Goal: Task Accomplishment & Management: Manage account settings

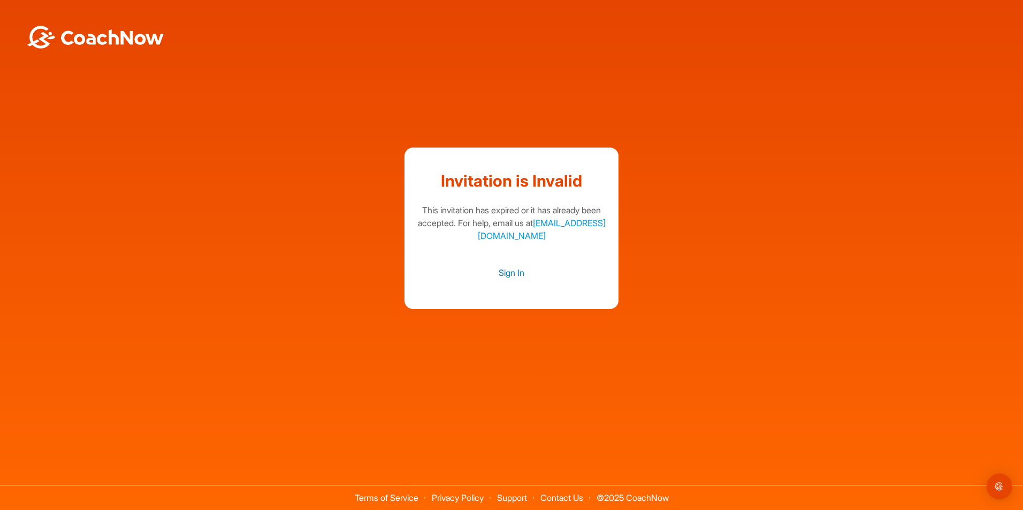
click at [506, 273] on link "Sign In" at bounding box center [511, 273] width 193 height 14
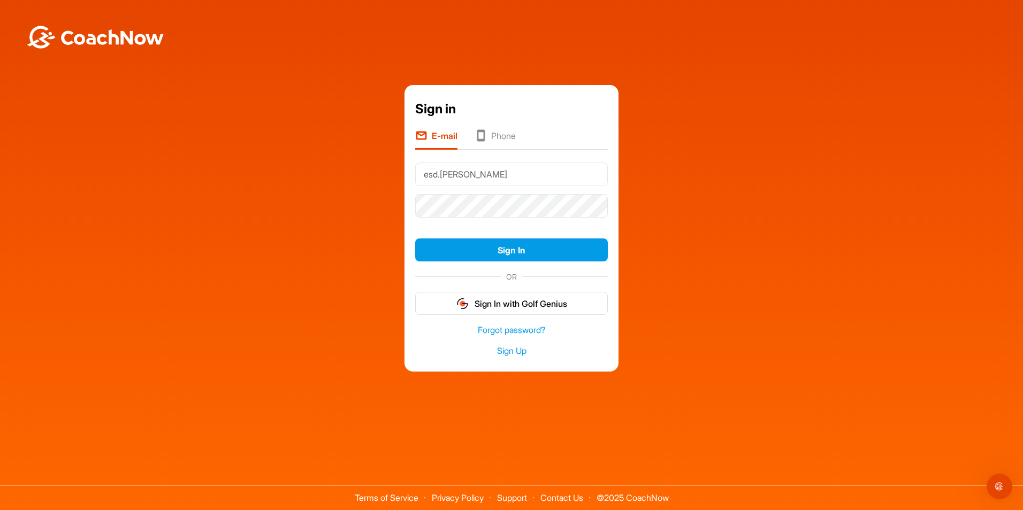
click at [415, 239] on button "Sign In" at bounding box center [511, 250] width 193 height 23
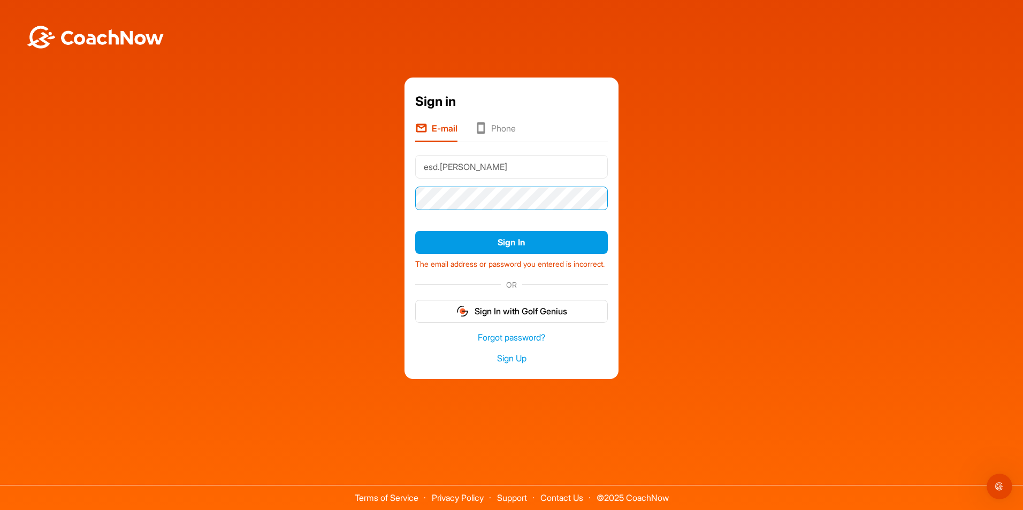
click at [415, 231] on button "Sign In" at bounding box center [511, 242] width 193 height 23
click at [478, 164] on input "esd.[PERSON_NAME]" at bounding box center [511, 167] width 193 height 24
type input "[EMAIL_ADDRESS][PERSON_NAME][DOMAIN_NAME]"
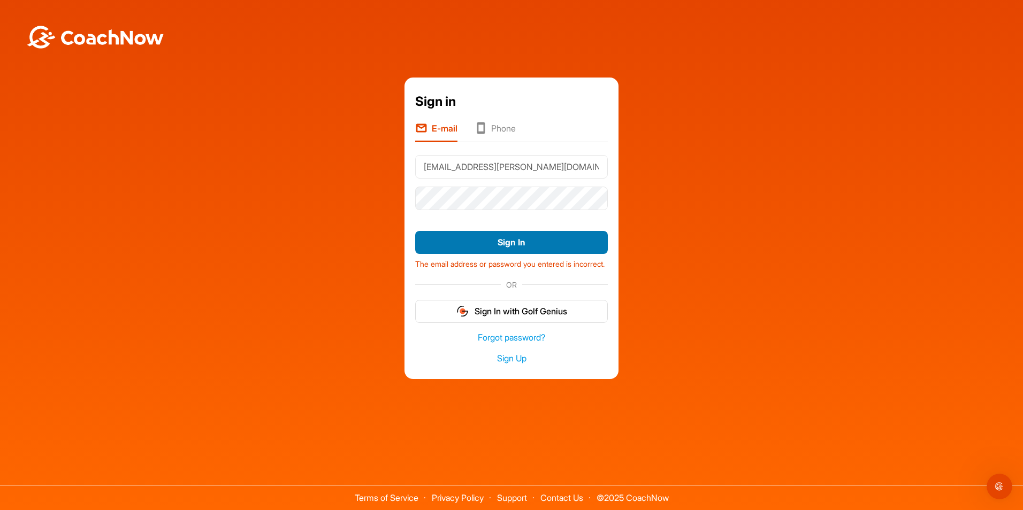
click at [509, 238] on button "Sign In" at bounding box center [511, 242] width 193 height 23
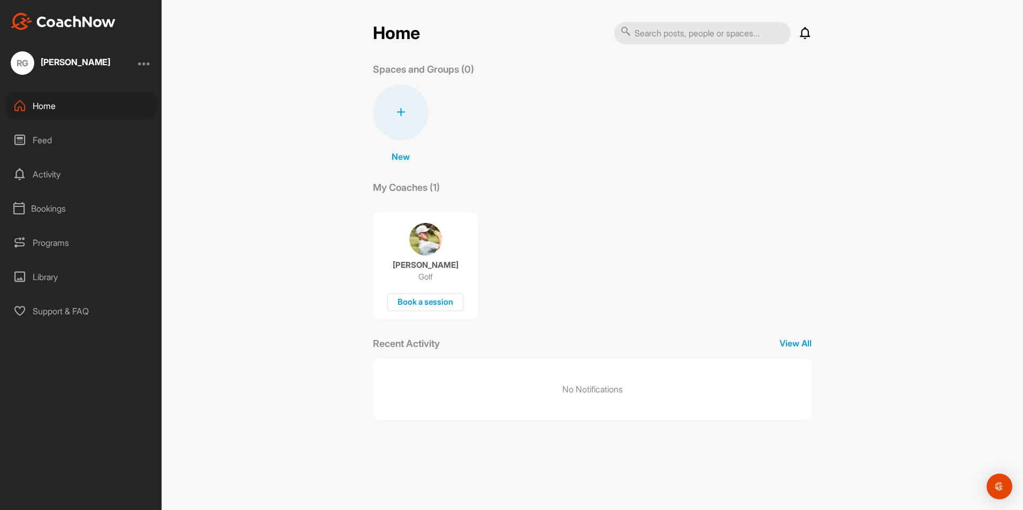
click at [36, 174] on div "Activity" at bounding box center [81, 174] width 151 height 27
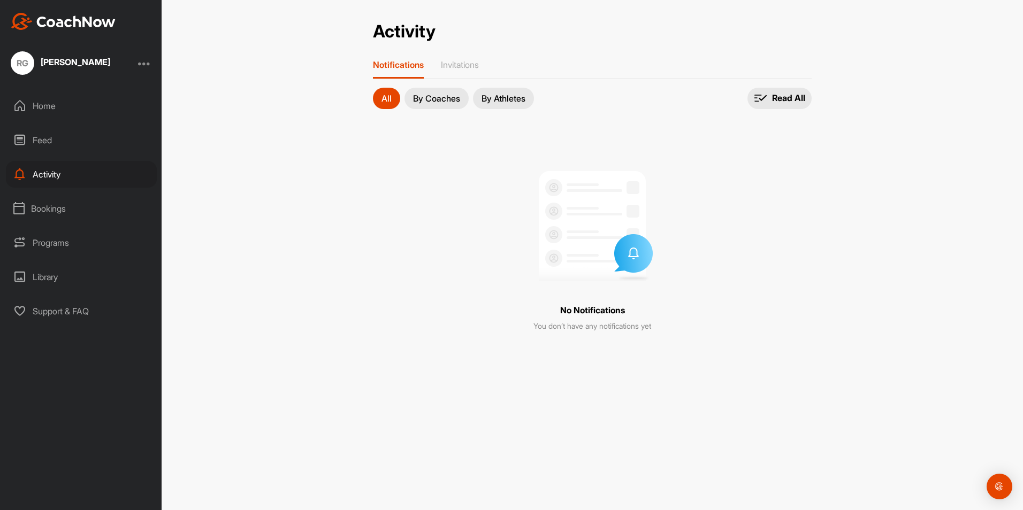
click at [40, 141] on div "Feed" at bounding box center [81, 140] width 151 height 27
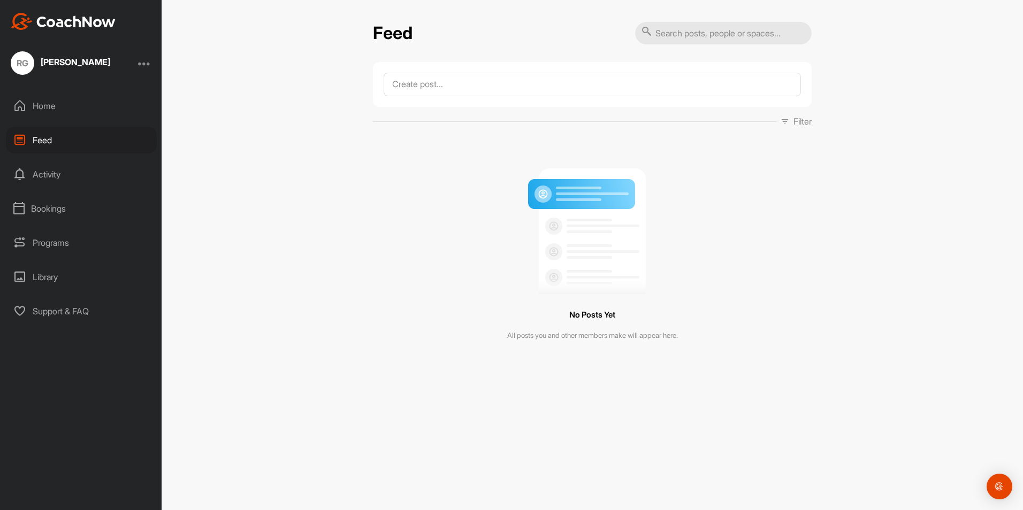
click at [43, 277] on div "Library" at bounding box center [81, 277] width 151 height 27
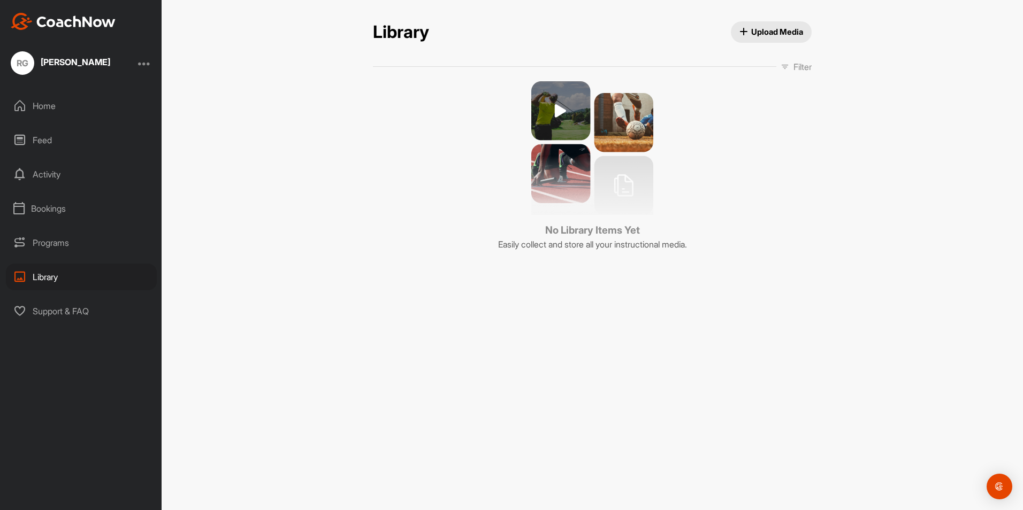
click at [560, 108] on img at bounding box center [592, 148] width 122 height 134
click at [558, 111] on img at bounding box center [592, 148] width 122 height 134
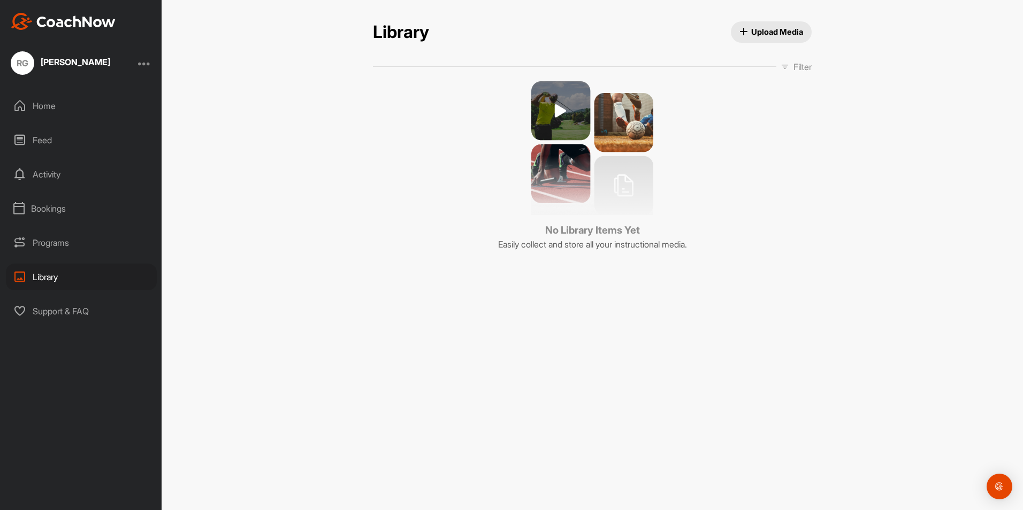
click at [148, 64] on div at bounding box center [144, 63] width 13 height 13
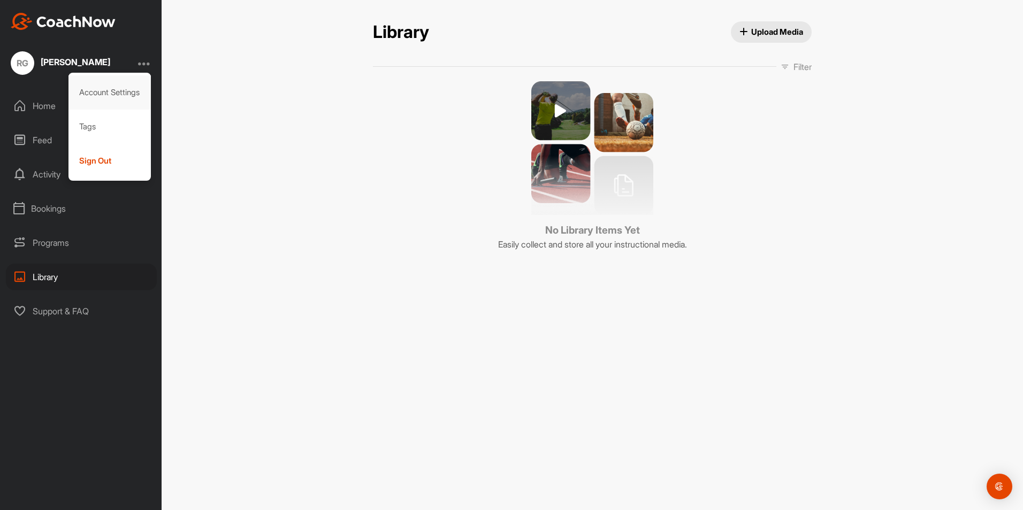
click at [117, 93] on div "Account Settings" at bounding box center [109, 92] width 83 height 34
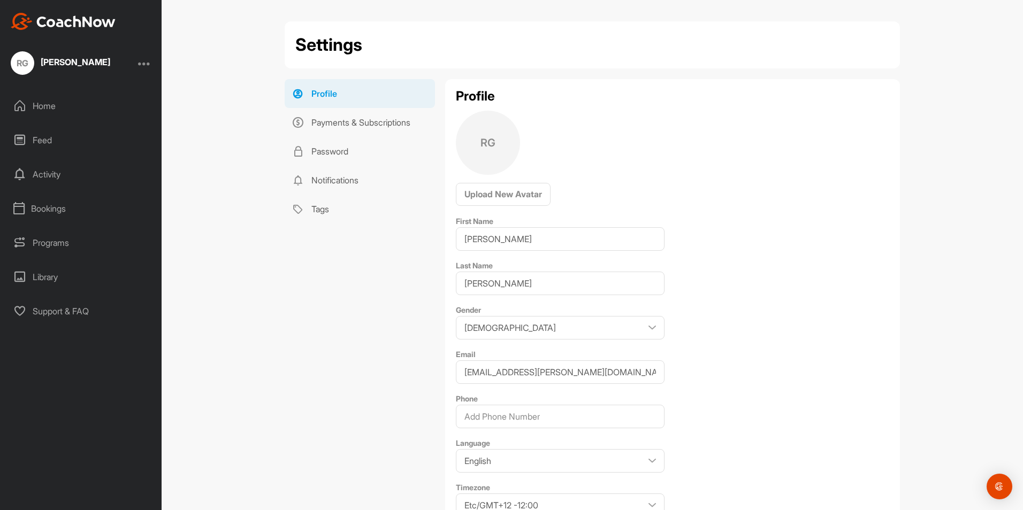
click at [31, 142] on div "Feed" at bounding box center [81, 140] width 151 height 27
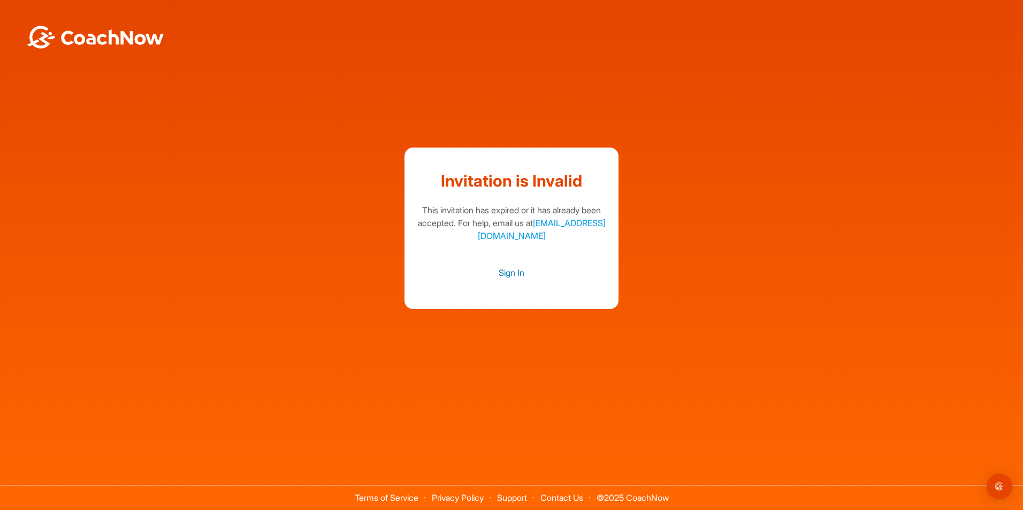
click at [503, 271] on link "Sign In" at bounding box center [511, 273] width 193 height 14
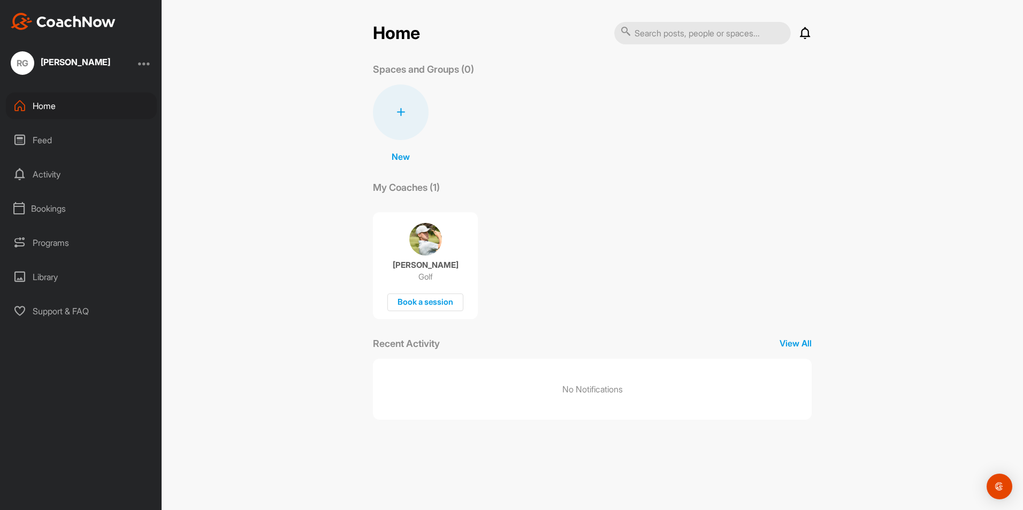
click at [50, 240] on div "Programs" at bounding box center [81, 242] width 151 height 27
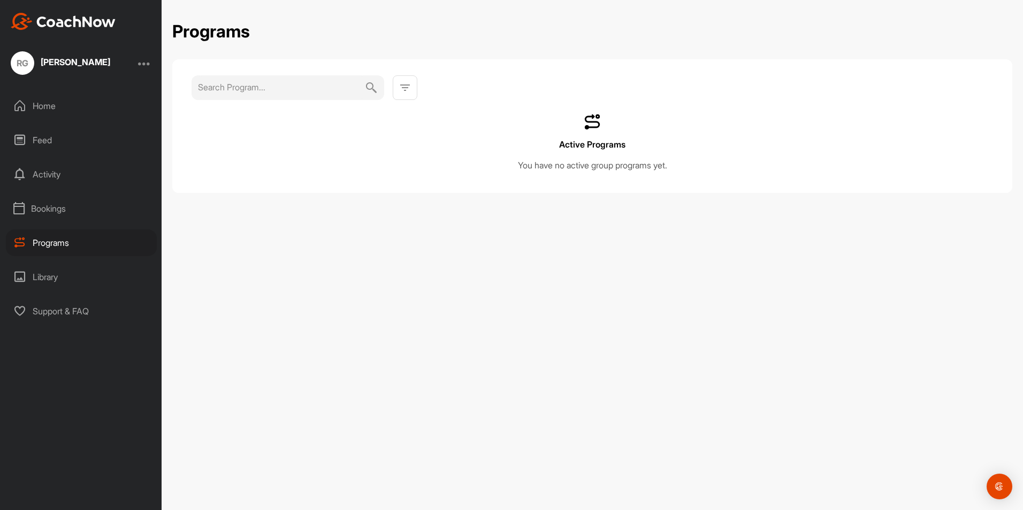
click at [41, 277] on div "Library" at bounding box center [81, 277] width 151 height 27
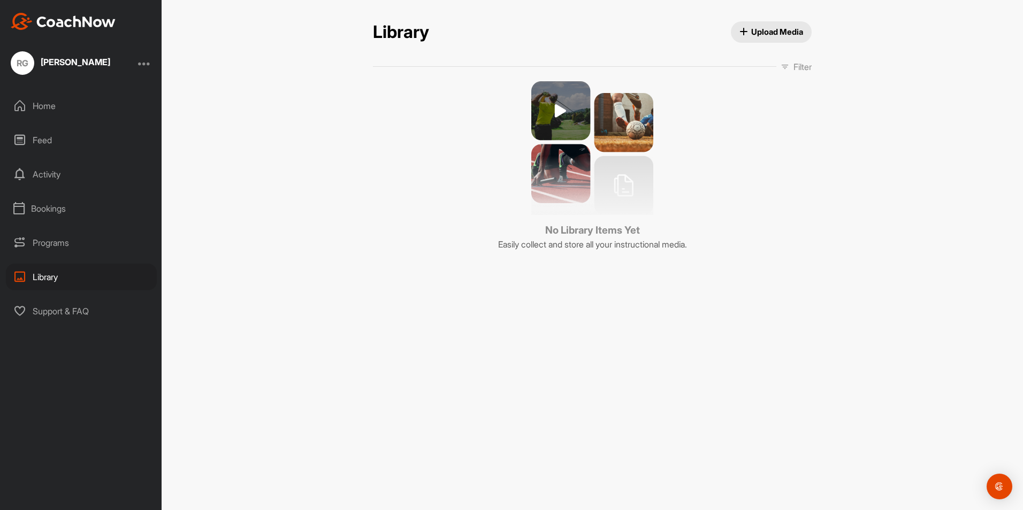
click at [43, 311] on div "Support & FAQ" at bounding box center [81, 311] width 151 height 27
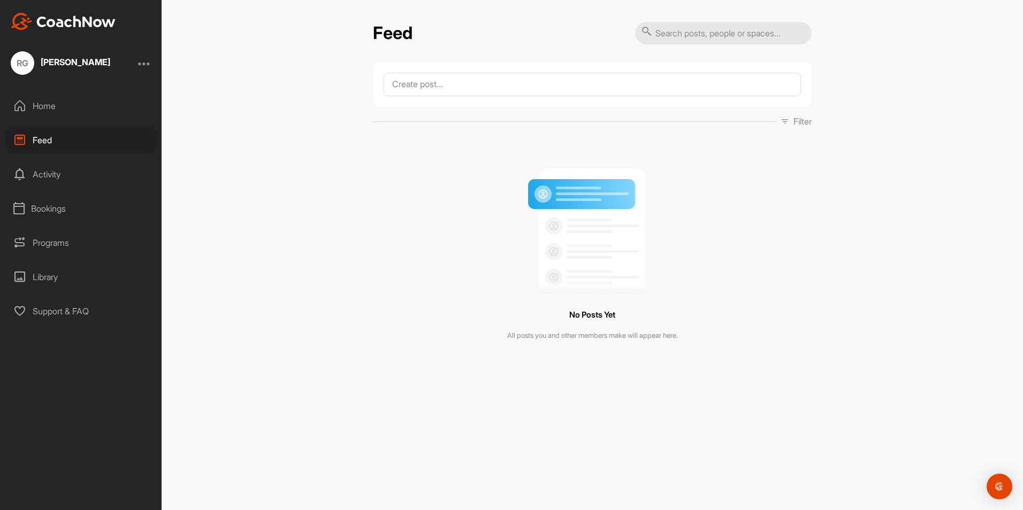
click at [18, 137] on icon at bounding box center [19, 140] width 13 height 13
click at [32, 172] on div "Activity" at bounding box center [81, 174] width 151 height 27
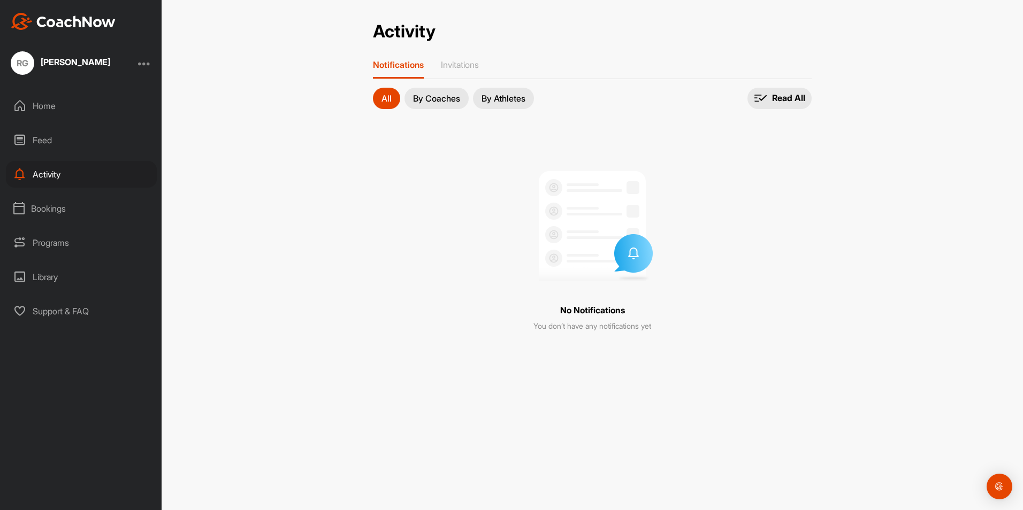
click at [428, 99] on p "By Coaches" at bounding box center [436, 98] width 47 height 9
click at [461, 66] on p "Invitations" at bounding box center [460, 64] width 38 height 11
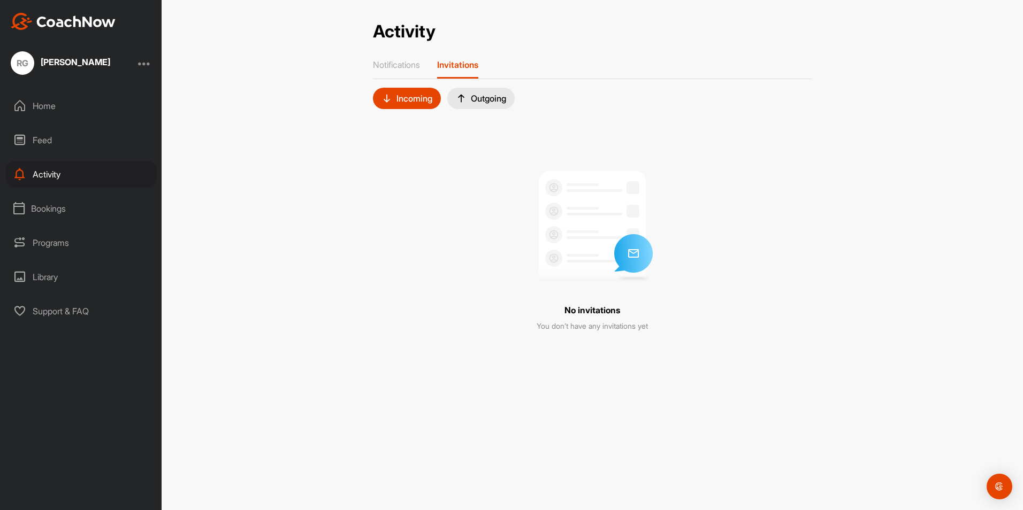
click at [418, 96] on div "Incoming" at bounding box center [406, 98] width 51 height 11
click at [490, 98] on div "Outgoing" at bounding box center [481, 98] width 50 height 11
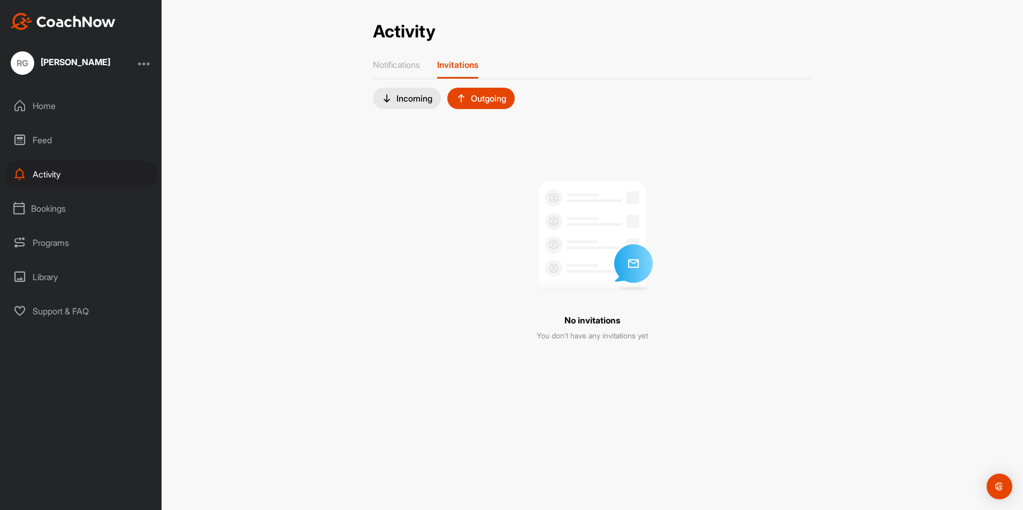
click at [401, 95] on div "Incoming" at bounding box center [406, 98] width 51 height 11
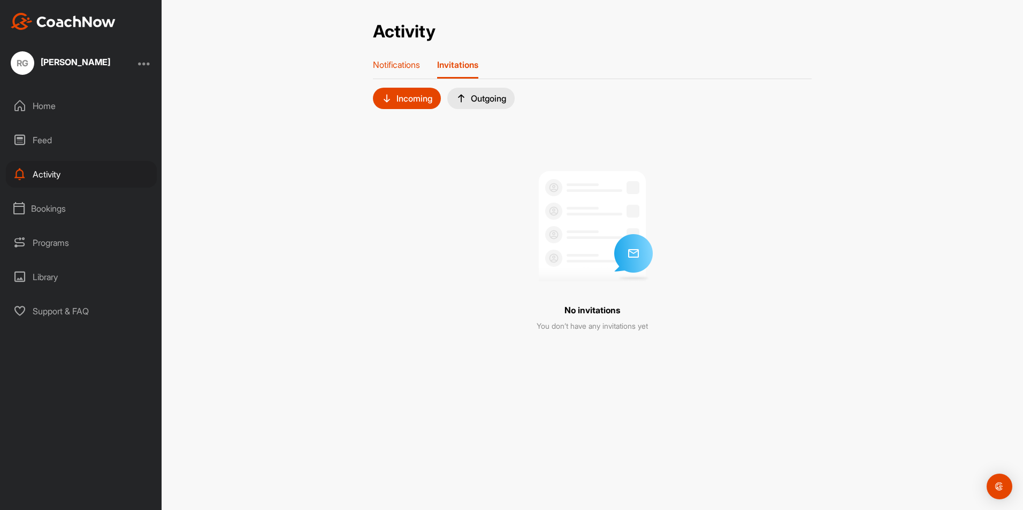
click at [384, 66] on p "Notifications" at bounding box center [396, 64] width 47 height 11
click at [434, 101] on p "By Coaches" at bounding box center [436, 98] width 47 height 9
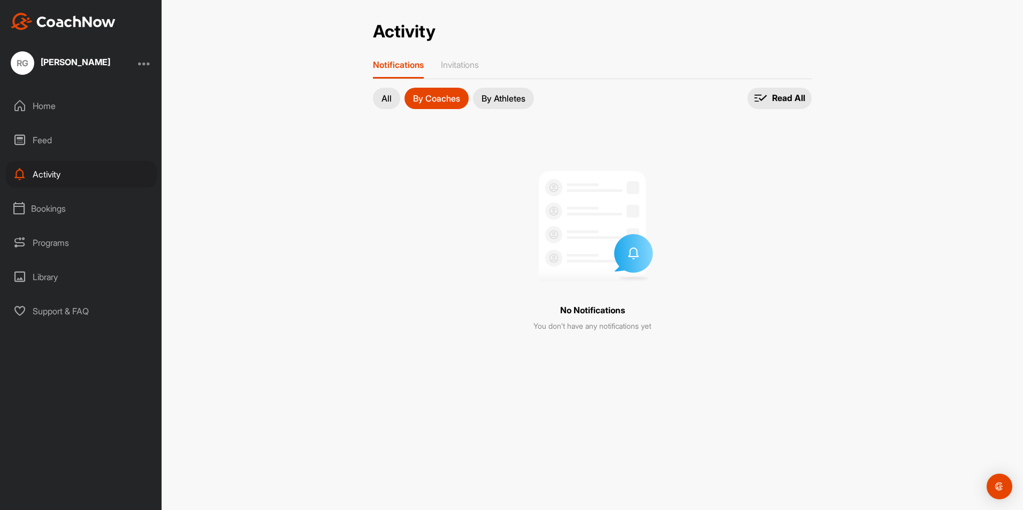
click at [50, 105] on div "Home" at bounding box center [81, 106] width 151 height 27
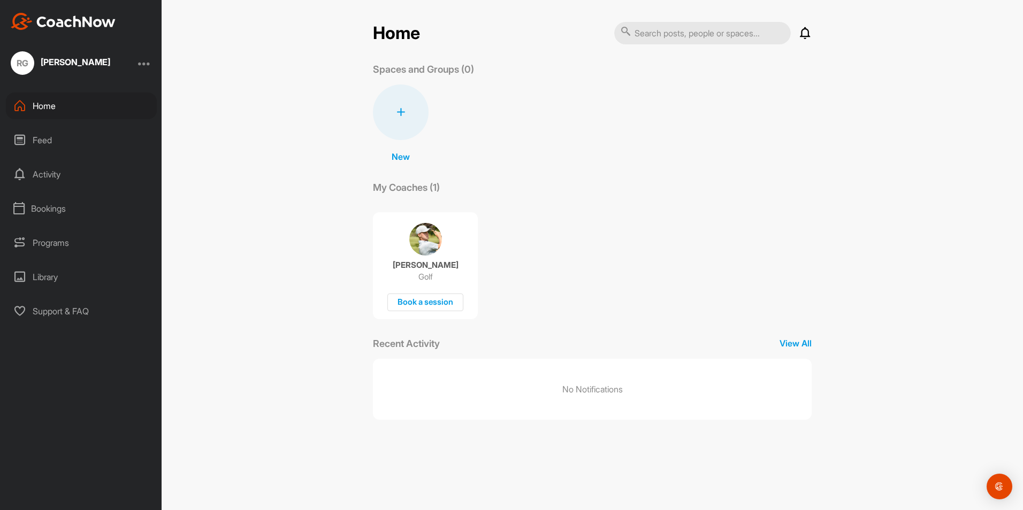
click at [47, 277] on div "Library" at bounding box center [81, 277] width 151 height 27
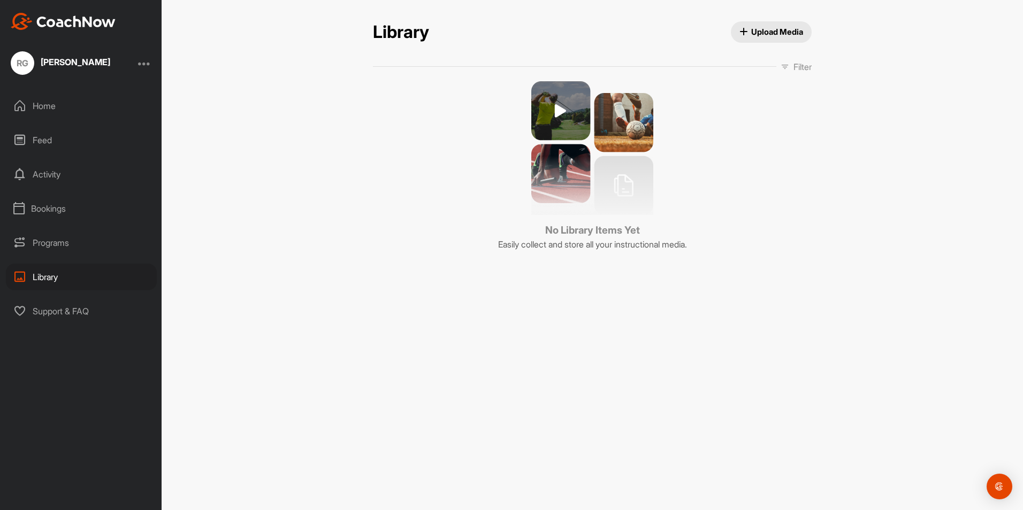
click at [42, 104] on div "Home" at bounding box center [81, 106] width 151 height 27
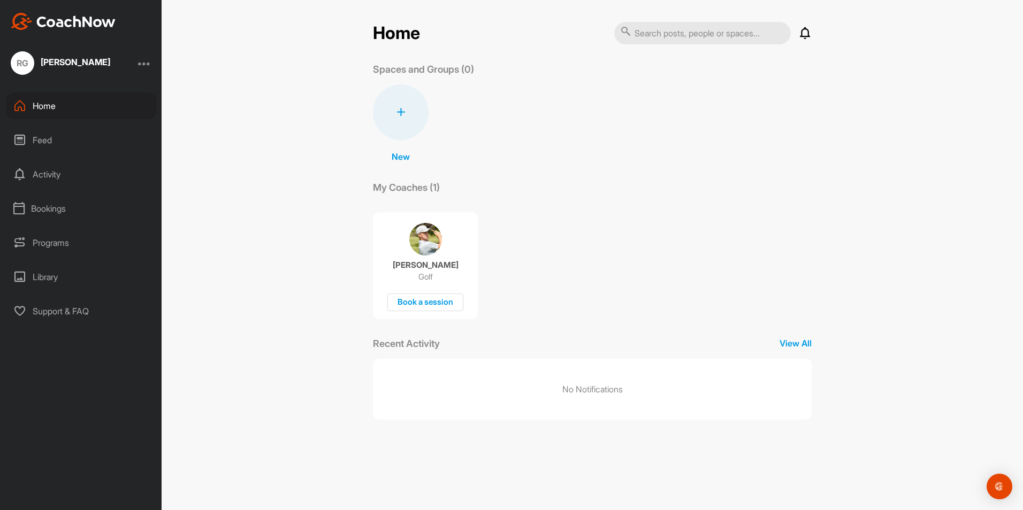
click at [642, 33] on input "text" at bounding box center [702, 33] width 177 height 22
click at [146, 64] on div at bounding box center [144, 63] width 13 height 13
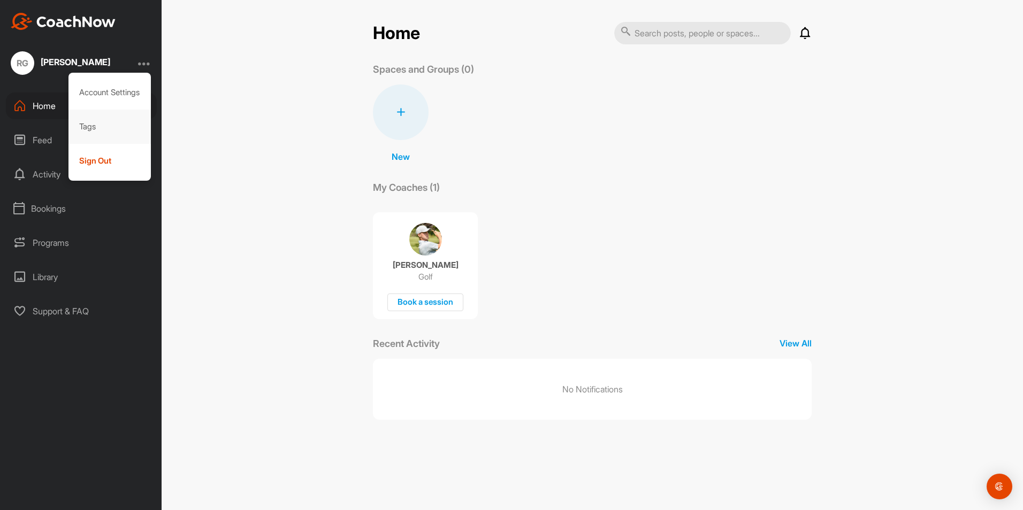
click at [89, 128] on div "Tags" at bounding box center [109, 127] width 83 height 34
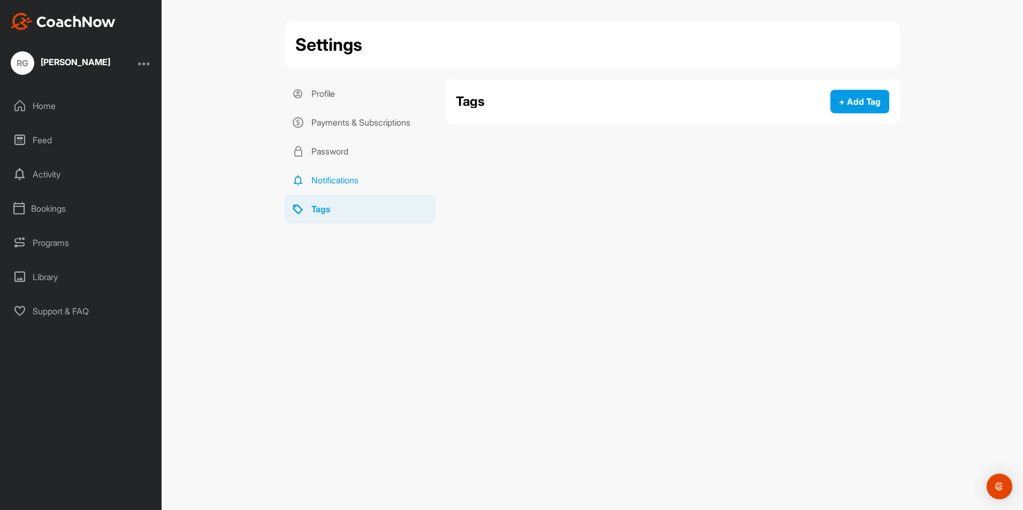
click at [325, 180] on link "Notifications" at bounding box center [360, 180] width 150 height 29
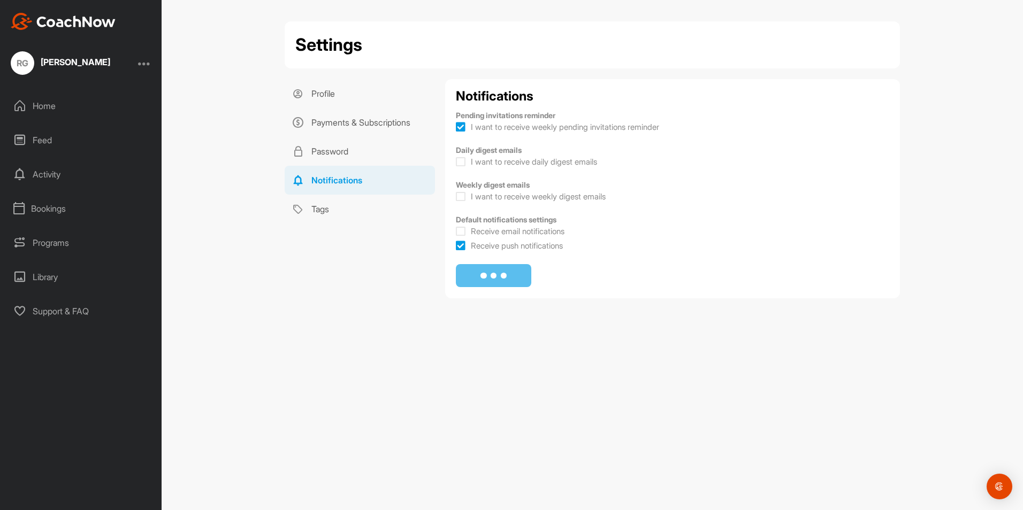
checkbox input "true"
click at [459, 131] on icon at bounding box center [461, 127] width 10 height 11
click at [459, 127] on input "I want to receive weekly pending invitations reminder" at bounding box center [459, 123] width 7 height 7
checkbox input "false"
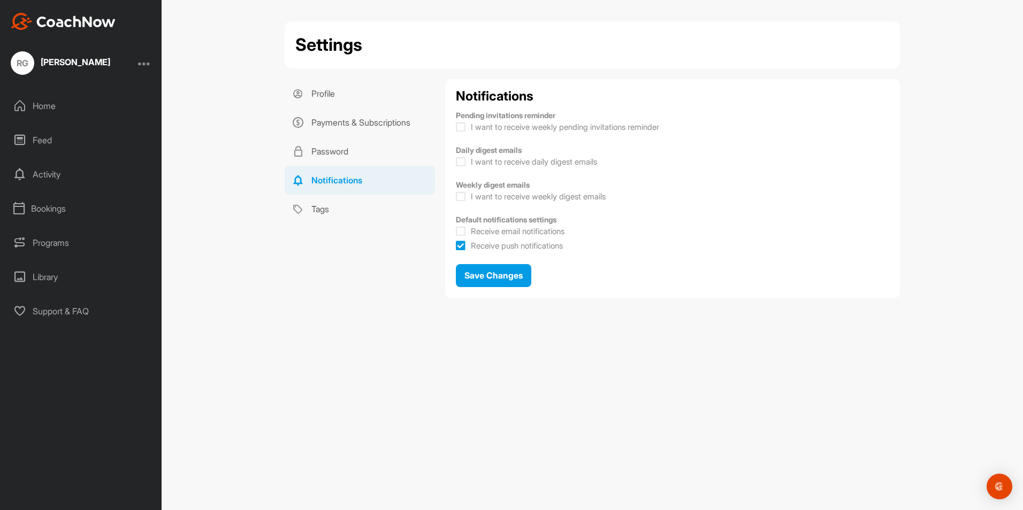
click at [460, 230] on icon at bounding box center [461, 231] width 10 height 11
click at [460, 230] on input "Receive email notifications" at bounding box center [459, 228] width 7 height 7
checkbox input "true"
click at [477, 274] on span "Save Changes" at bounding box center [493, 275] width 58 height 11
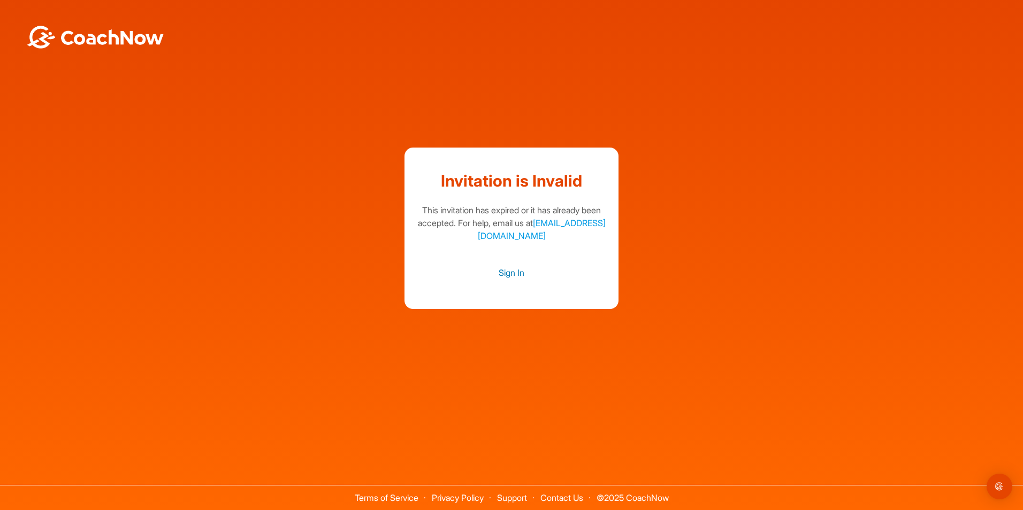
click at [509, 272] on link "Sign In" at bounding box center [511, 273] width 193 height 14
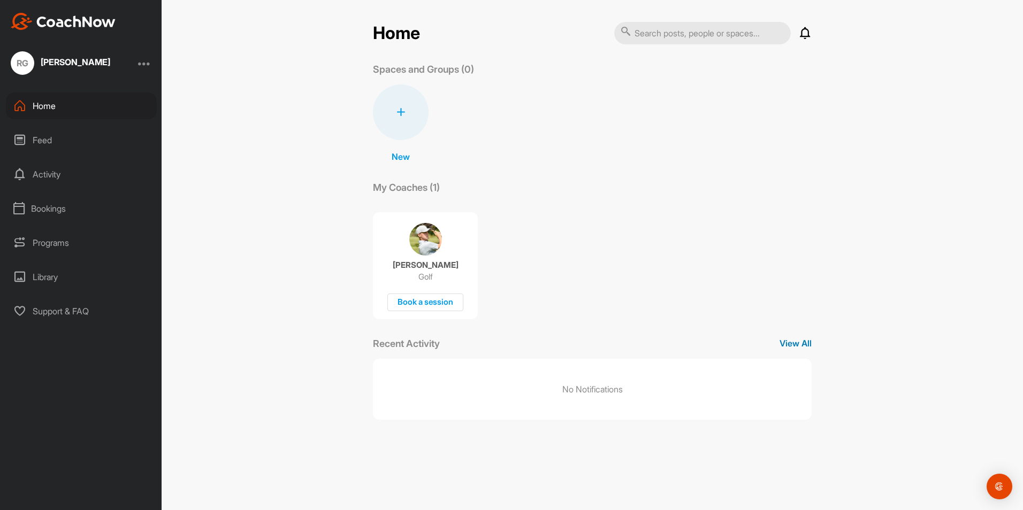
click at [785, 343] on p "View All" at bounding box center [795, 343] width 32 height 13
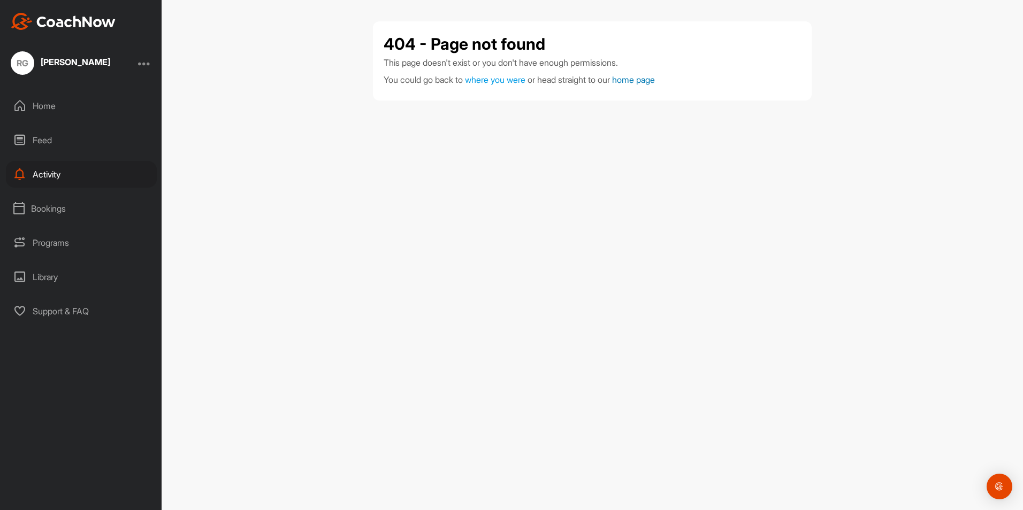
click at [642, 81] on link "home page" at bounding box center [633, 79] width 43 height 11
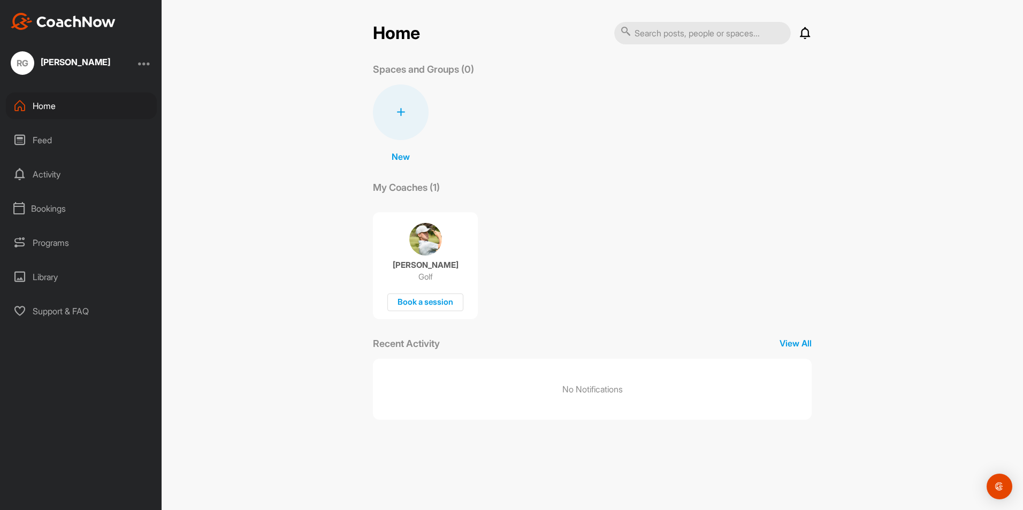
click at [396, 112] on div at bounding box center [401, 113] width 56 height 56
click at [336, 124] on div "Home Notifications Invitations No Notifications View All Spaces and Groups (0) …" at bounding box center [592, 255] width 861 height 510
click at [388, 230] on div "Braeden Pacas Golf Book a session" at bounding box center [425, 265] width 105 height 107
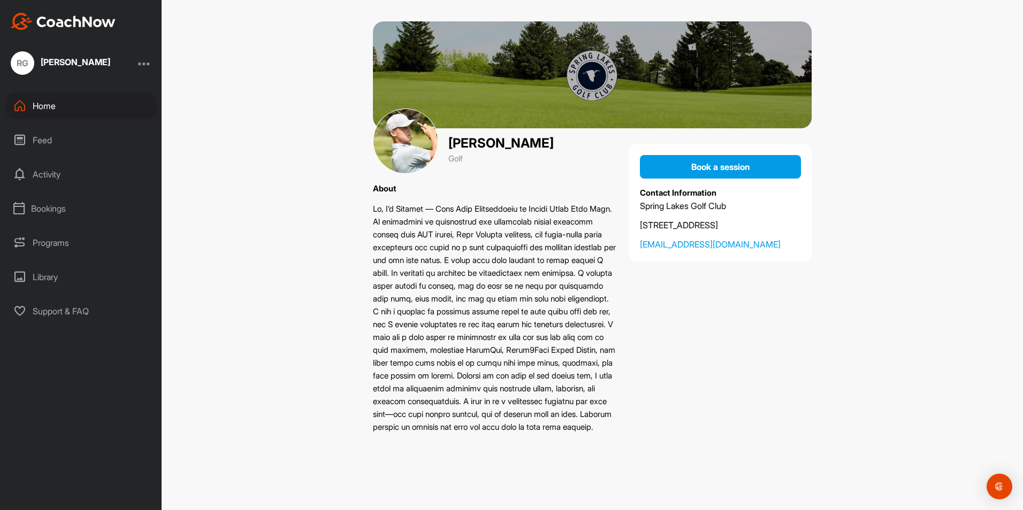
click at [50, 274] on div "Library" at bounding box center [81, 277] width 151 height 27
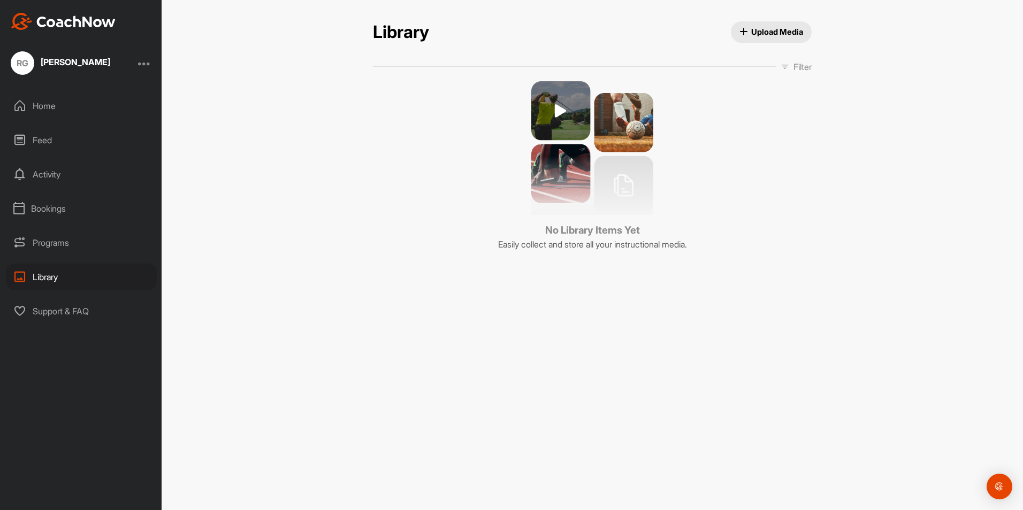
click at [45, 243] on div "Programs" at bounding box center [81, 242] width 151 height 27
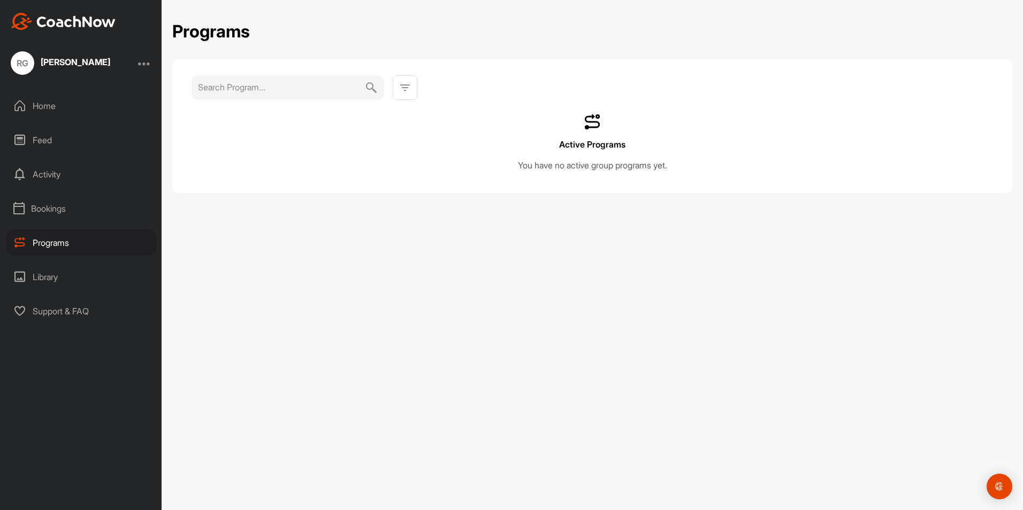
click at [52, 311] on div "Support & FAQ" at bounding box center [81, 311] width 151 height 27
